Goal: Task Accomplishment & Management: Use online tool/utility

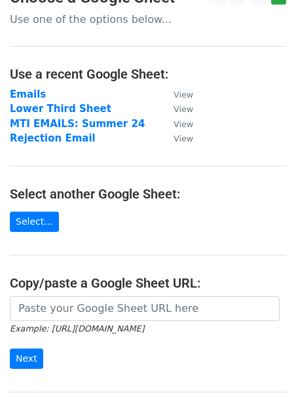
scroll to position [26, 0]
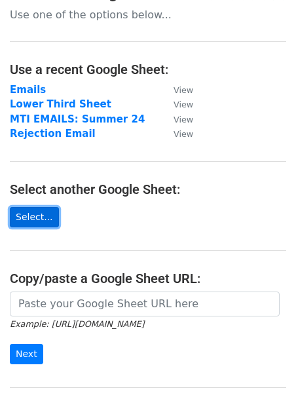
click at [35, 217] on link "Select..." at bounding box center [34, 217] width 49 height 20
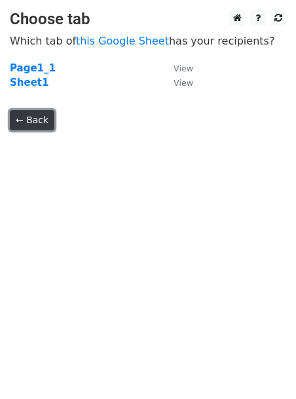
click at [43, 122] on link "← Back" at bounding box center [32, 120] width 45 height 20
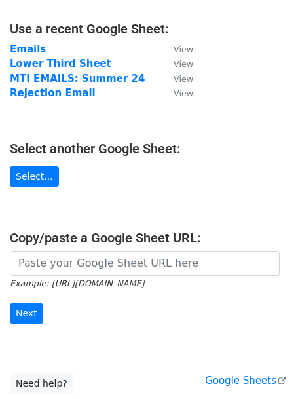
scroll to position [85, 0]
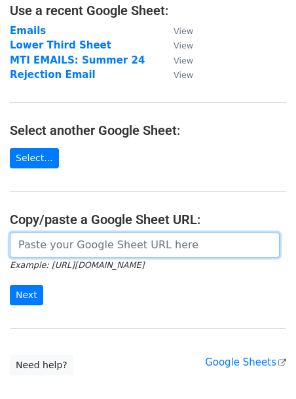
click at [51, 249] on input "url" at bounding box center [145, 244] width 270 height 25
paste input "https://docs.google.com/spreadsheets/d/10p5LB3WINJ1YReXQ7vzCm-CrYZ5VgbhLtLdcBIi…"
type input "https://docs.google.com/spreadsheets/d/10p5LB3WINJ1YReXQ7vzCm-CrYZ5VgbhLtLdcBIi…"
click at [10, 285] on input "Next" at bounding box center [26, 295] width 33 height 20
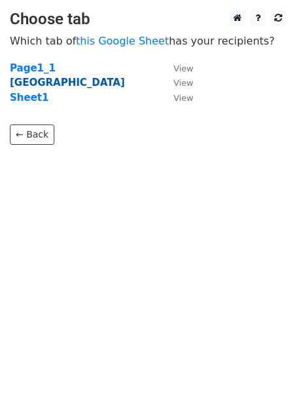
click at [19, 81] on strong "NYC" at bounding box center [67, 83] width 115 height 12
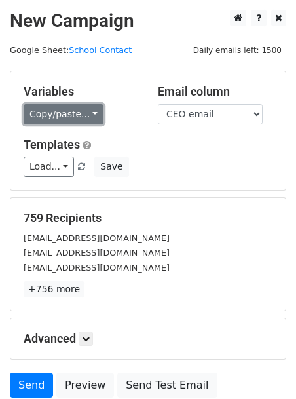
click at [70, 113] on link "Copy/paste..." at bounding box center [64, 114] width 80 height 20
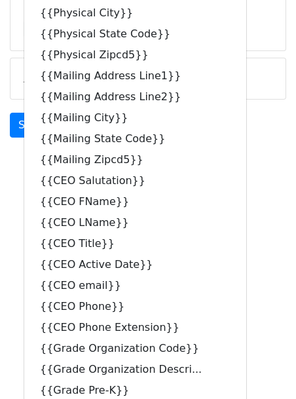
scroll to position [255, 0]
